Goal: Task Accomplishment & Management: Use online tool/utility

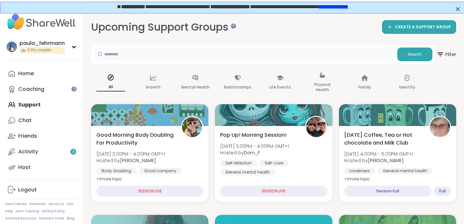
click at [168, 56] on input "text" at bounding box center [244, 54] width 301 height 13
type input "**********"
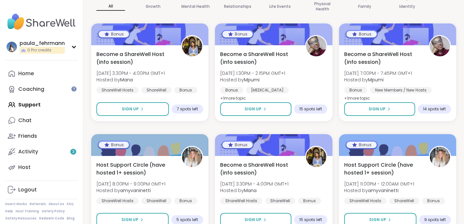
scroll to position [81, 0]
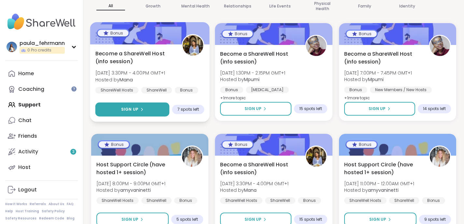
click at [140, 109] on icon at bounding box center [142, 109] width 4 height 4
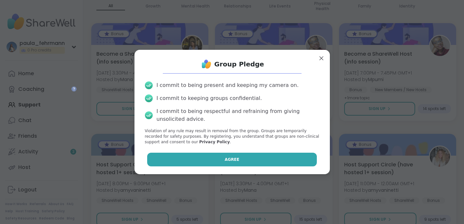
click at [224, 159] on button "Agree" at bounding box center [232, 160] width 170 height 14
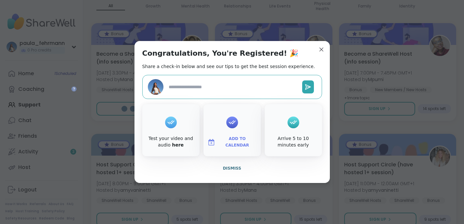
type textarea "*"
click at [234, 142] on span "Add to Calendar" at bounding box center [237, 142] width 39 height 13
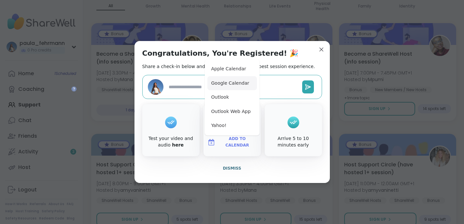
click at [228, 81] on button "Google Calendar" at bounding box center [231, 83] width 49 height 14
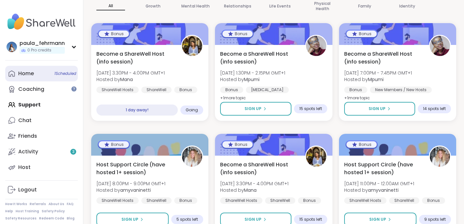
click at [36, 75] on link "Home 1 Scheduled" at bounding box center [41, 74] width 73 height 16
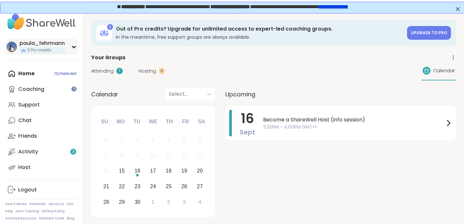
click at [20, 49] on div "0 Pro credits" at bounding box center [42, 50] width 45 height 7
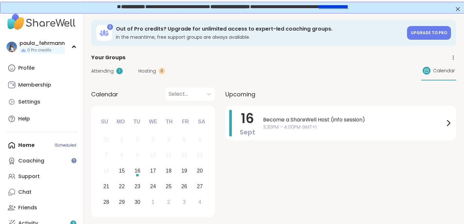
click at [39, 23] on img at bounding box center [41, 21] width 73 height 23
